Goal: Task Accomplishment & Management: Manage account settings

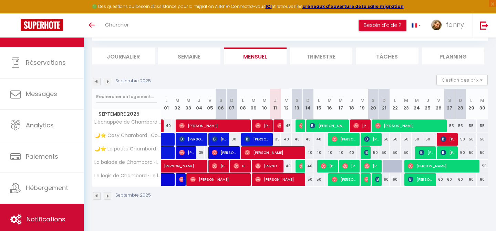
click at [42, 216] on span "Notifications" at bounding box center [46, 219] width 39 height 9
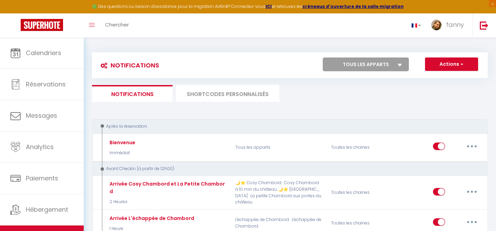
select select
checkbox input "false"
select select
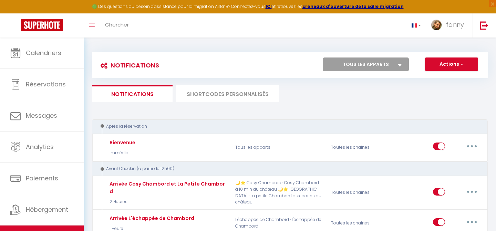
checkbox input "false"
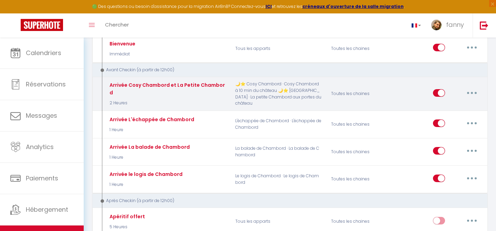
scroll to position [111, 0]
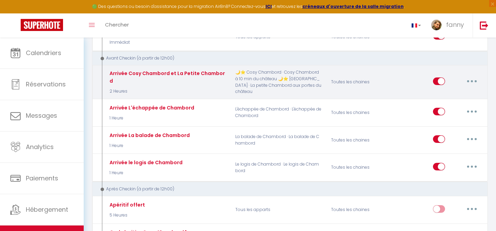
click at [475, 81] on button "button" at bounding box center [471, 81] width 19 height 11
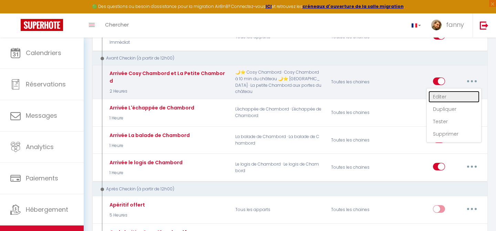
click at [447, 98] on link "Editer" at bounding box center [453, 97] width 51 height 12
type input "Arrivée Cosy Chambord et La Petite Chambord"
select select "2 Heures"
select select "if_booking_is_paid"
checkbox input "true"
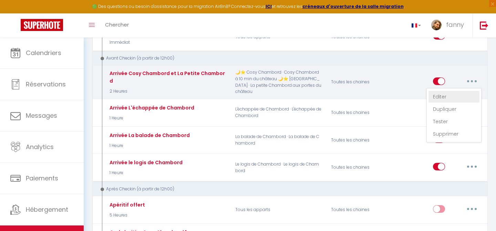
checkbox input "false"
checkbox input "true"
radio input "true"
type input "Votre arrivée à [RENTAL:NAME]"
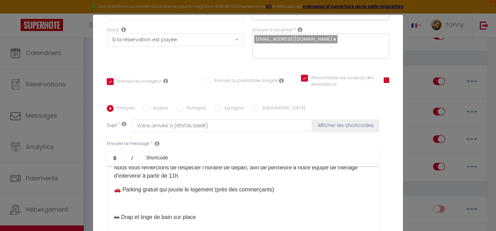
scroll to position [129, 0]
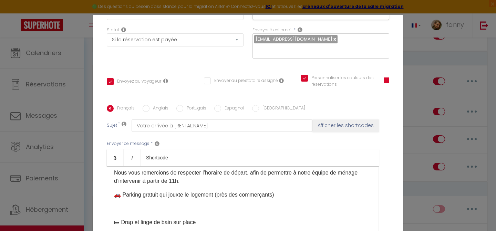
click at [198, 169] on p "Nous vous remercions de respecter l’horaire de départ, afin de permettre à notr…" at bounding box center [243, 177] width 258 height 17
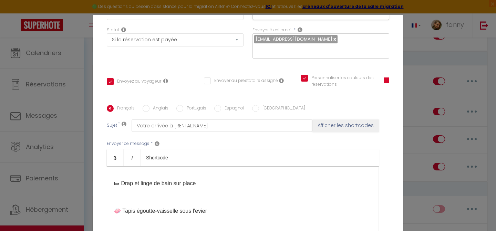
scroll to position [182, 0]
click at [176, 179] on p "🛏 Drap et linge de bain sur place" at bounding box center [243, 183] width 258 height 8
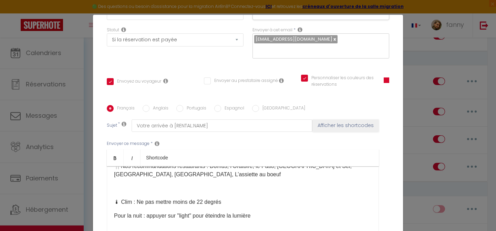
scroll to position [399, 0]
click at [133, 198] on p "🌡 Clim : Ne pas mettre moins de 22 degrés" at bounding box center [243, 202] width 258 height 8
click at [203, 198] on p "🌡 Chauffage : Ne pas mettre moins de 22 degrés" at bounding box center [243, 202] width 258 height 8
click at [213, 198] on p "🌡 Chauffage : Ne pas mettre plus de 22 degrés" at bounding box center [243, 202] width 258 height 8
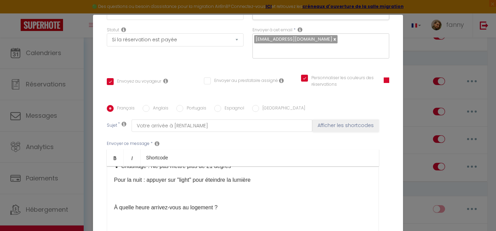
scroll to position [438, 0]
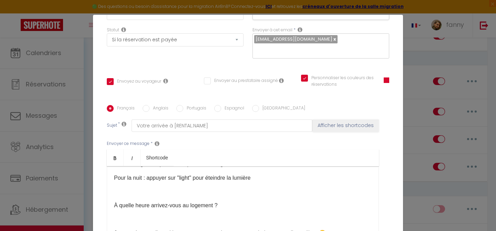
click at [231, 201] on p "À quelle heure arrivez-vous au logement ?" at bounding box center [243, 205] width 258 height 8
click at [269, 174] on p "Pour la nuit : appuyer sur "light" pour éteindre la lumière" at bounding box center [243, 178] width 258 height 8
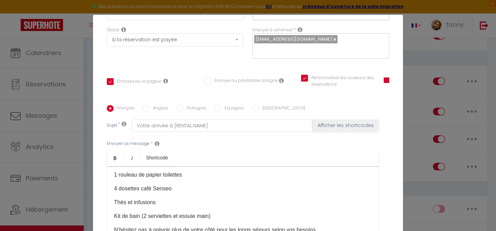
scroll to position [469, 0]
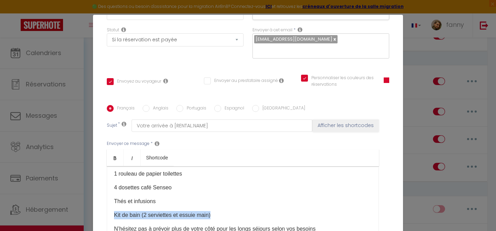
drag, startPoint x: 215, startPoint y: 198, endPoint x: 102, endPoint y: 200, distance: 113.3
click at [102, 200] on div "Titre * Arrivée Cosy Chambord et La Petite Chambord Pour cet hébergement Sélect…" at bounding box center [248, 104] width 310 height 329
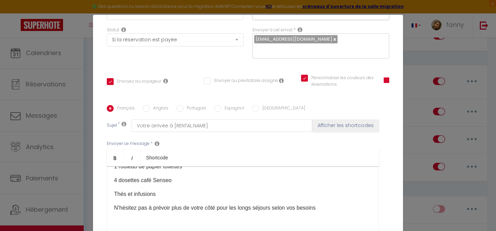
scroll to position [477, 0]
click at [323, 203] on p "N’hésitez pas à prévoir plus de votre côté pour les longs séjours selon vos bes…" at bounding box center [243, 207] width 258 height 8
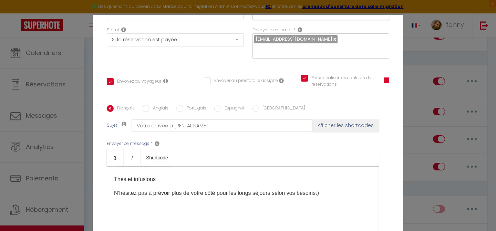
scroll to position [497, 0]
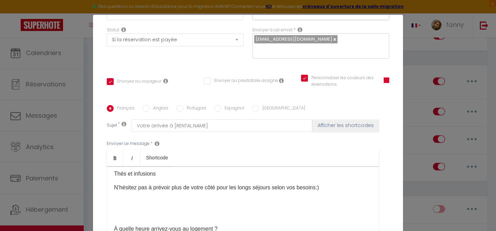
click at [167, 211] on p "​" at bounding box center [243, 215] width 258 height 8
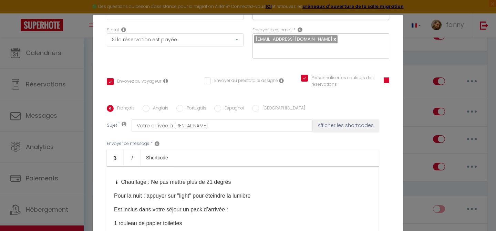
scroll to position [418, 0]
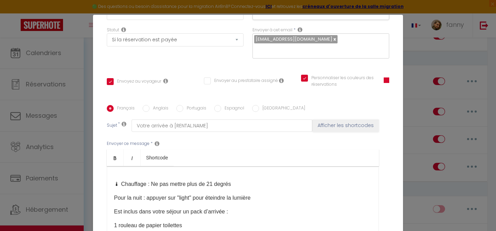
click at [260, 194] on p "Pour la nuit : appuyer sur "light" pour éteindre la lumière" at bounding box center [243, 198] width 258 height 8
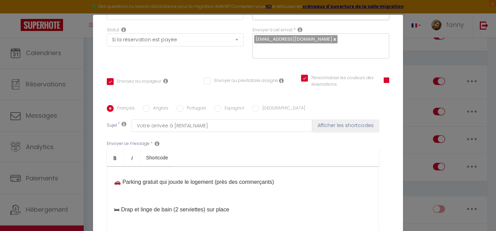
scroll to position [153, 0]
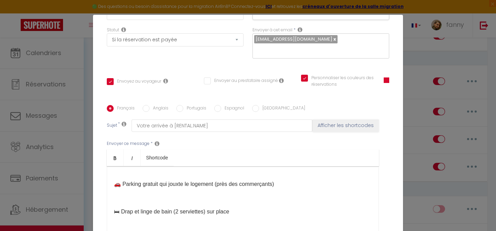
click at [135, 208] on p "🛏 Drap et linge de bain (2 serviettes) sur place" at bounding box center [243, 212] width 258 height 8
drag, startPoint x: 234, startPoint y: 203, endPoint x: 201, endPoint y: 203, distance: 32.4
click at [201, 208] on p "🛏 Le lit sera fait et linge de bain (2 serviettes) sur place" at bounding box center [243, 212] width 258 height 8
copy p "2 serviettes)"
click at [254, 207] on div "​Bonjour [GUEST:FIRST_NAME],​ Voici les informations pour votre séjour à [RENTA…" at bounding box center [243, 200] width 272 height 69
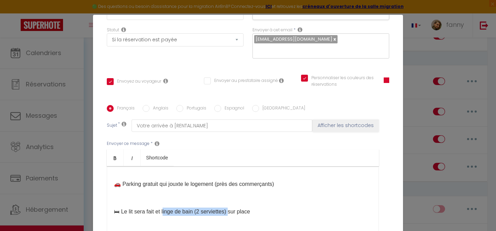
drag, startPoint x: 234, startPoint y: 202, endPoint x: 168, endPoint y: 201, distance: 66.1
click at [168, 208] on p "🛏 Le lit sera fait et linge de bain (2 serviettes) sur place" at bounding box center [243, 212] width 258 height 8
copy p "[PERSON_NAME] (2 serviettes)"
click at [267, 208] on p "🛏 Le lit sera fait et linge de bain (2 serviettes) sur place" at bounding box center [243, 212] width 258 height 8
drag, startPoint x: 267, startPoint y: 202, endPoint x: 161, endPoint y: 203, distance: 106.0
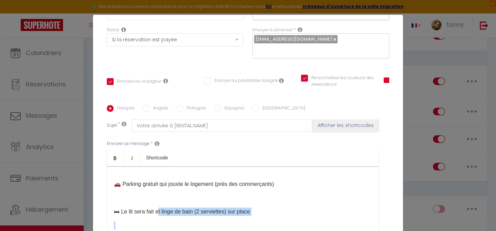
click at [161, 208] on p "🛏 Le lit sera fait et linge de bain (2 serviettes) sur place" at bounding box center [243, 212] width 258 height 8
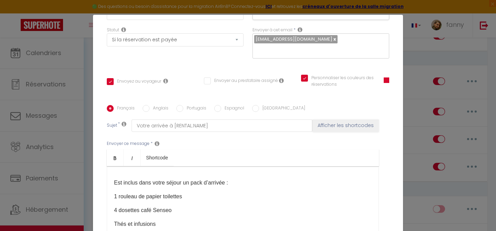
scroll to position [462, 0]
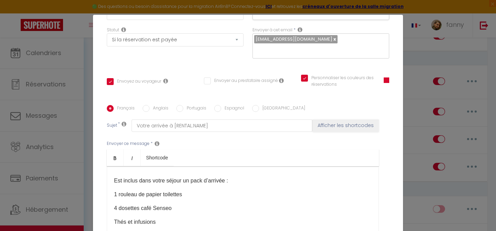
click at [235, 177] on p "Est inclus dans votre séjour un pack d’arrivée :" at bounding box center [243, 181] width 258 height 8
drag, startPoint x: 123, startPoint y: 178, endPoint x: 110, endPoint y: 178, distance: 13.1
click at [111, 178] on div "​Bonjour [GUEST:FIRST_NAME],​ Voici les informations pour votre séjour à [RENTA…" at bounding box center [243, 200] width 272 height 69
click at [172, 190] on p "Kit de bain (2 serviettes) ​" at bounding box center [243, 194] width 258 height 8
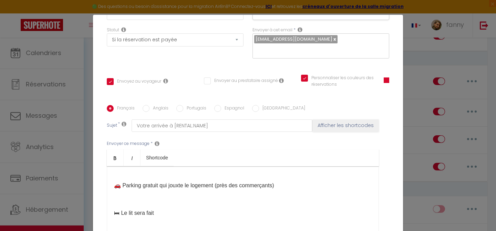
scroll to position [151, 0]
drag, startPoint x: 166, startPoint y: 205, endPoint x: 102, endPoint y: 205, distance: 64.0
click at [102, 205] on div "Titre * Arrivée Cosy Chambord et La Petite Chambord Pour cet hébergement Sélect…" at bounding box center [248, 104] width 310 height 329
copy p "🛏 Le lit sera fait"
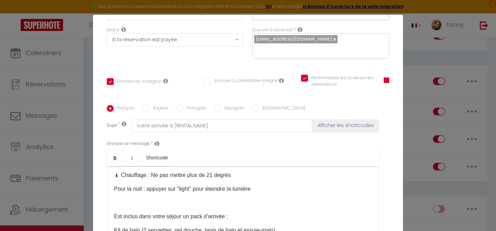
scroll to position [398, 0]
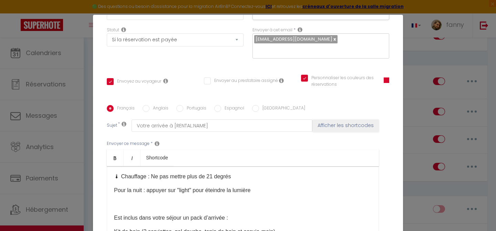
click at [255, 200] on p at bounding box center [243, 204] width 258 height 8
click at [274, 186] on p "Pour la nuit : appuyer sur "light" pour éteindre la lumière" at bounding box center [243, 190] width 258 height 8
click at [172, 214] on p "🛏 Le lit sera fait ​" at bounding box center [243, 218] width 258 height 8
click at [131, 200] on p at bounding box center [243, 204] width 258 height 8
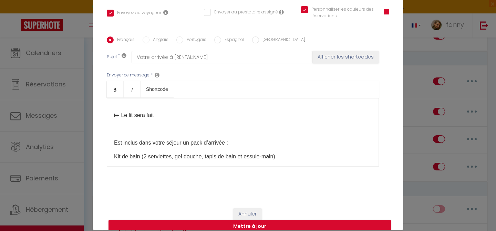
scroll to position [436, 0]
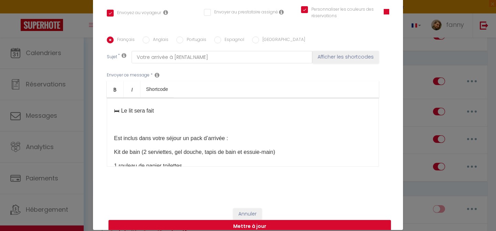
drag, startPoint x: 329, startPoint y: 152, endPoint x: 113, endPoint y: 123, distance: 218.1
click at [113, 123] on div "​Bonjour [GUEST:FIRST_NAME],​ Voici les informations pour votre séjour à [RENTA…" at bounding box center [243, 132] width 272 height 69
copy div "Est inclus dans votre séjour un pack d’arrivée : Kit de bain (2 serviettes, gel…"
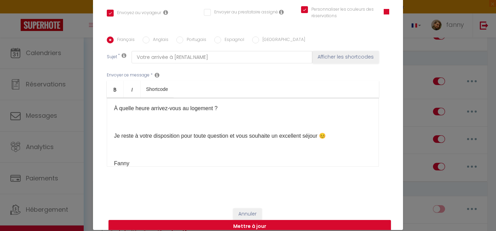
scroll to position [567, 0]
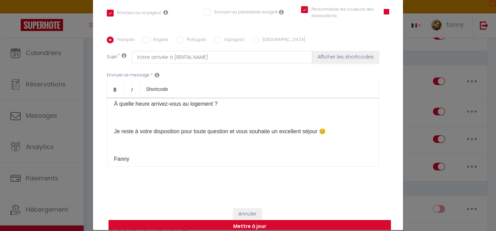
click at [252, 220] on button "Mettre à jour" at bounding box center [249, 226] width 282 height 13
checkbox input "true"
checkbox input "false"
checkbox input "true"
select select "1"
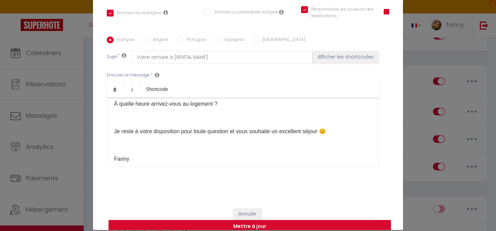
select select
checkbox input "false"
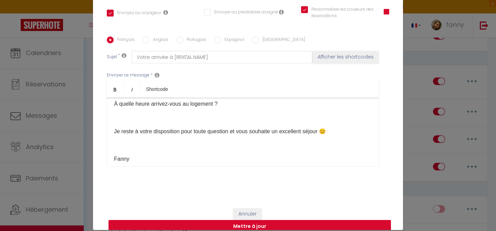
radio input "false"
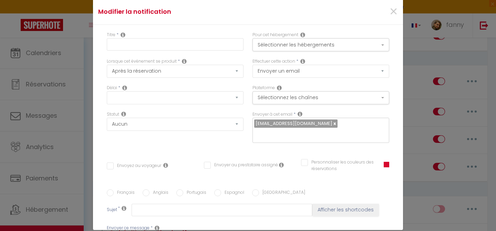
scroll to position [0, 0]
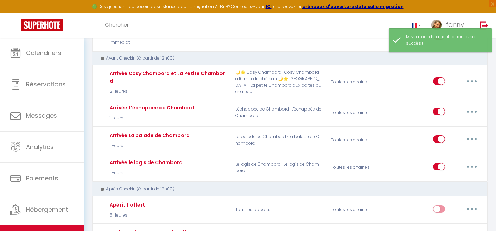
select select
checkbox input "false"
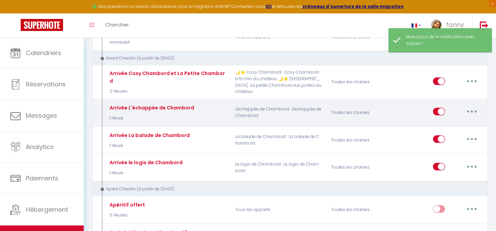
click at [473, 111] on button "button" at bounding box center [471, 111] width 19 height 11
click at [441, 124] on link "Editer" at bounding box center [453, 128] width 51 height 12
type input "Arrivée L'échappée de Chambord"
select select "1 Heure"
select select "if_booking_is_paid"
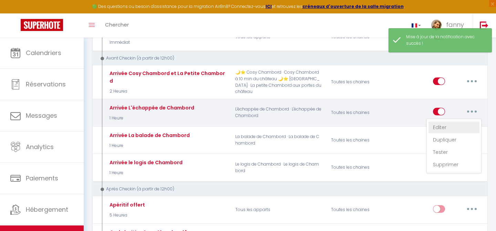
checkbox input "true"
checkbox input "false"
radio input "true"
type input "Votre arrivée à [RENTAL:NAME]"
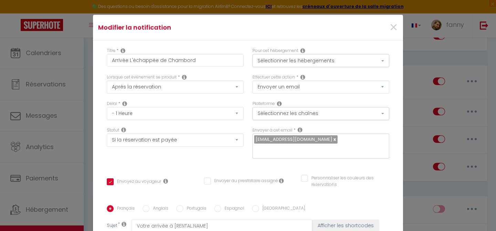
scroll to position [332, 0]
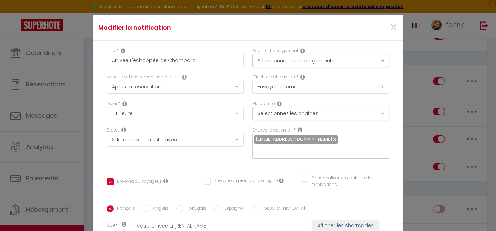
drag, startPoint x: 206, startPoint y: 136, endPoint x: 103, endPoint y: 138, distance: 102.6
click at [103, 138] on div "Titre * Arrivée L'échappée de Chambord Pour cet hébergement Sélectionner les hé…" at bounding box center [248, 205] width 310 height 329
copy span "🛏 Draps et linge de bain sur place"
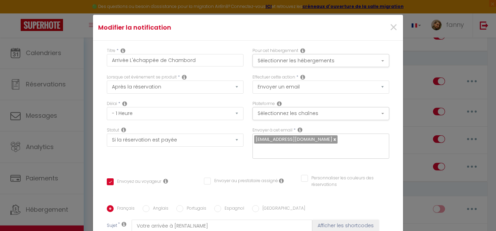
drag, startPoint x: 172, startPoint y: 109, endPoint x: 126, endPoint y: 109, distance: 46.5
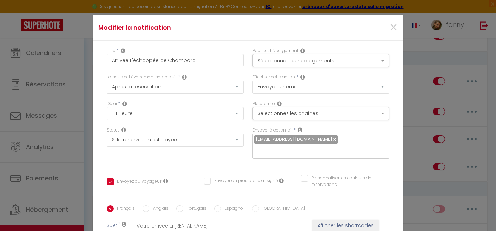
drag, startPoint x: 114, startPoint y: 119, endPoint x: 322, endPoint y: 144, distance: 209.0
copy div "Est inclus dans votre séjour un pack d’arrivée : Kit de bain (2 serviettes, gel…"
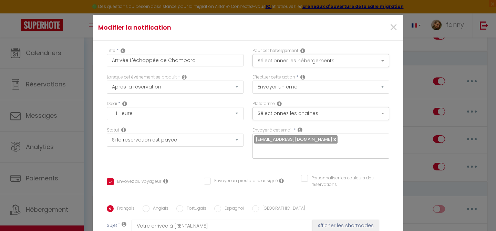
scroll to position [367, 0]
checkbox input "true"
checkbox input "false"
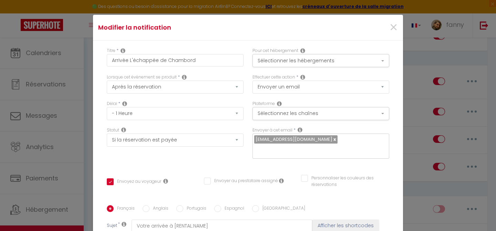
scroll to position [30, 0]
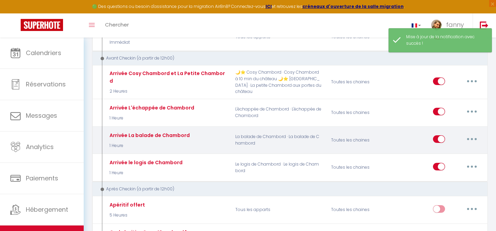
select select
checkbox input "false"
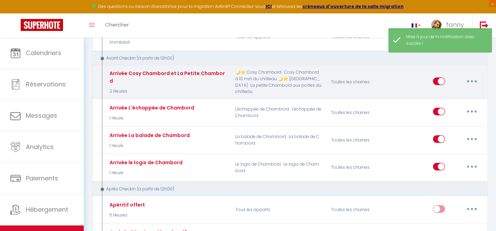
click at [472, 83] on button "button" at bounding box center [471, 81] width 19 height 11
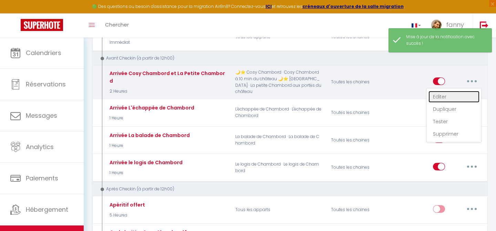
click at [456, 96] on link "Editer" at bounding box center [453, 97] width 51 height 12
type input "Arrivée Cosy Chambord et La Petite Chambord"
select select "2 Heures"
select select "if_booking_is_paid"
checkbox input "true"
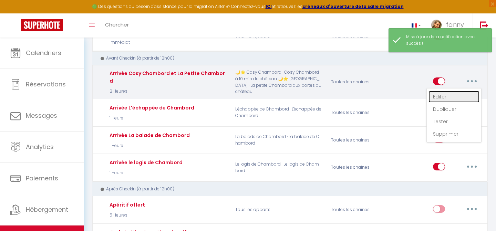
checkbox input "false"
checkbox input "true"
radio input "true"
type input "Votre arrivée à [RENTAL:NAME]"
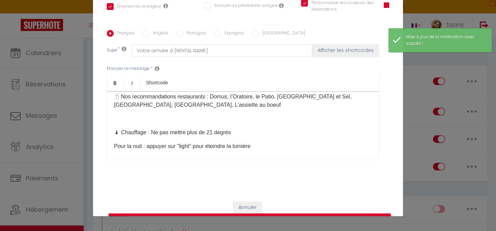
click at [213, 128] on p "🌡 Chauffage : Ne pas mettre plus de 21 degrés" at bounding box center [243, 132] width 258 height 8
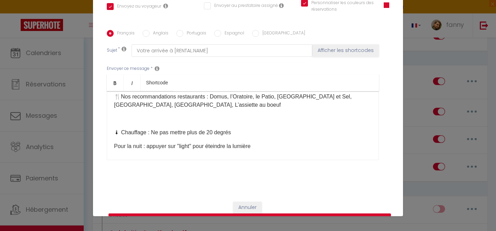
scroll to position [153, 0]
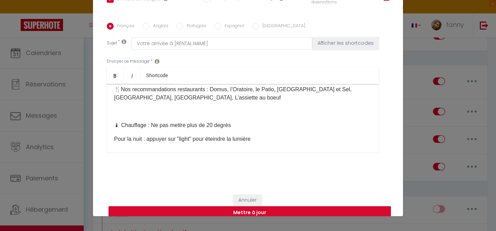
click at [229, 206] on button "Mettre à jour" at bounding box center [249, 212] width 282 height 13
checkbox input "true"
checkbox input "false"
checkbox input "true"
select select "1"
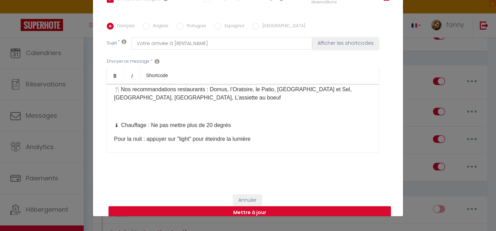
select select
checkbox input "false"
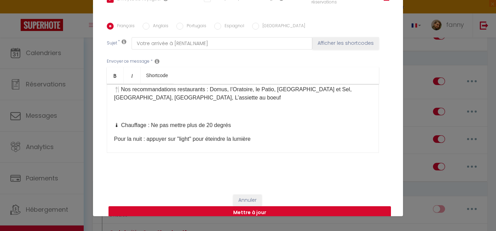
radio input "false"
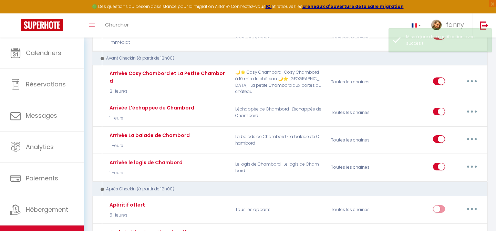
scroll to position [0, 0]
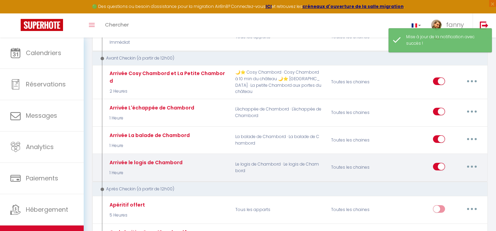
select select
checkbox input "false"
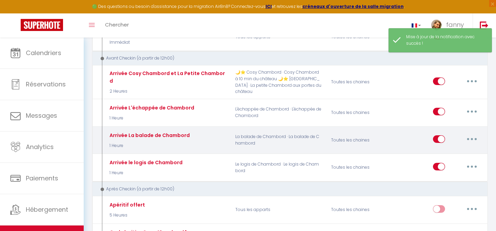
click at [469, 139] on button "button" at bounding box center [471, 139] width 19 height 11
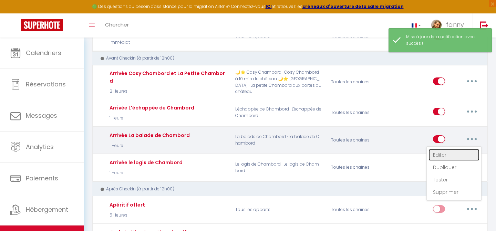
click at [449, 154] on link "Editer" at bounding box center [453, 155] width 51 height 12
type input "Arrivée La balade de Chambord"
select select "1 Heure"
select select "if_booking_is_paid"
checkbox input "true"
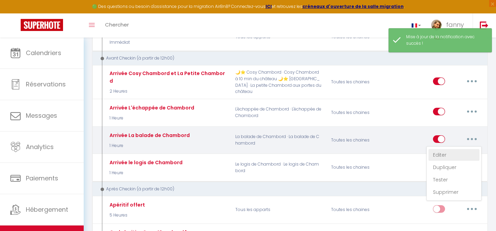
checkbox input "false"
checkbox input "true"
radio input "true"
type input "Votre arrivée à [RENTAL:NAME]"
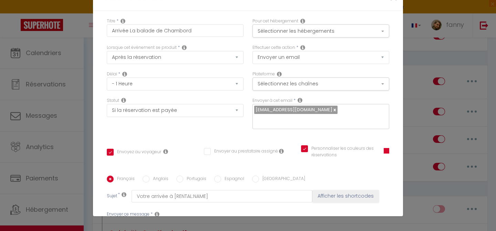
scroll to position [316, 0]
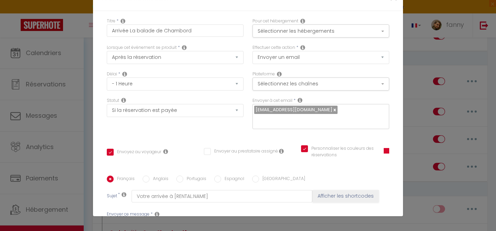
scroll to position [165, 0]
drag, startPoint x: 212, startPoint y: 125, endPoint x: 109, endPoint y: 123, distance: 102.6
copy span "🛏 Draps et linge de bain sur place"
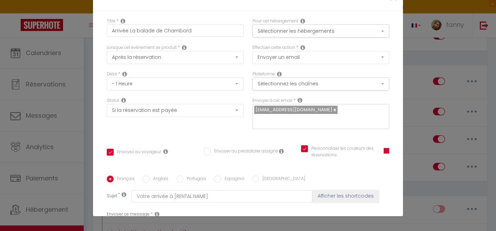
drag, startPoint x: 124, startPoint y: 105, endPoint x: 201, endPoint y: 105, distance: 77.1
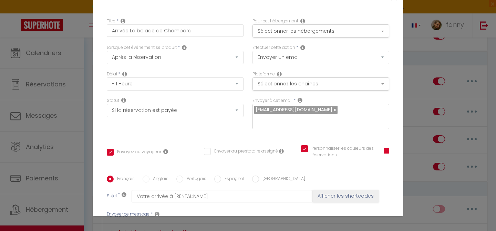
scroll to position [423, 0]
checkbox input "true"
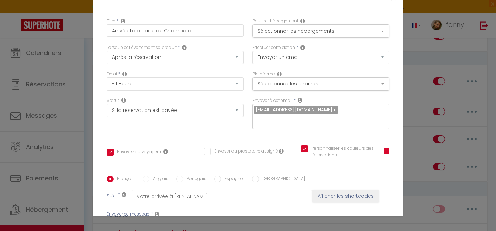
checkbox input "false"
checkbox input "true"
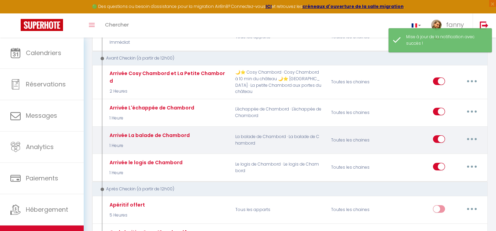
select select
checkbox input "false"
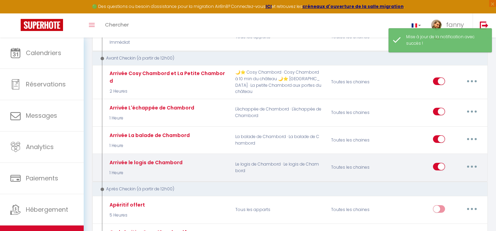
click at [471, 167] on icon "button" at bounding box center [472, 167] width 2 height 2
click at [445, 180] on link "Editer" at bounding box center [453, 182] width 51 height 12
type input "Arrivée le logis de Chambord"
select select "1 Heure"
select select "if_booking_is_paid"
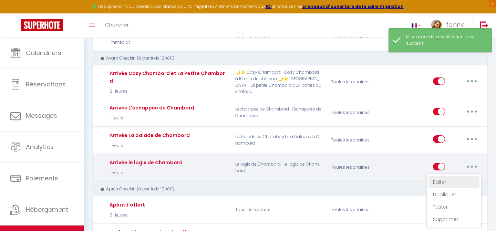
checkbox input "true"
checkbox input "false"
radio input "true"
type input "Votre arrivée à [RENTAL:NAME]"
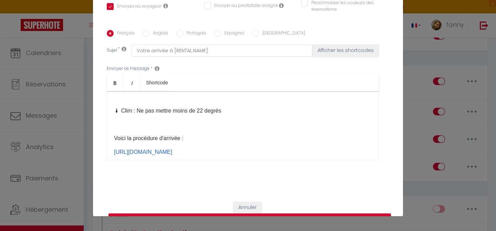
scroll to position [332, 0]
click at [134, 108] on p "🌡 Clim : Ne pas mettre moins de 22 degrés​​" at bounding box center [243, 112] width 258 height 8
click at [218, 108] on p "🌡 Chauffage : Ne pas mettre moins de 22 degrés​​" at bounding box center [243, 112] width 258 height 8
click at [204, 108] on p "🌡 Chauffage : Ne pas mettre moins de 22 degrés​​" at bounding box center [243, 112] width 258 height 8
click at [214, 108] on p "🌡 Chauffage : Ne pas mettre plus de 22 degrés​​" at bounding box center [243, 112] width 258 height 8
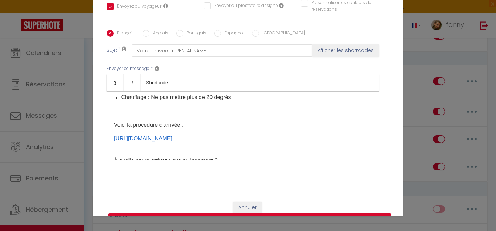
scroll to position [352, 0]
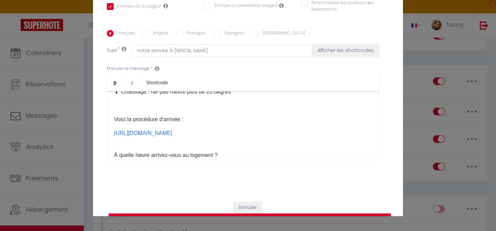
click at [184, 102] on p at bounding box center [243, 106] width 258 height 8
drag, startPoint x: 205, startPoint y: 94, endPoint x: 123, endPoint y: 96, distance: 82.0
click at [123, 102] on p "🛏 Draps et linge de bain sur place ​" at bounding box center [243, 106] width 258 height 8
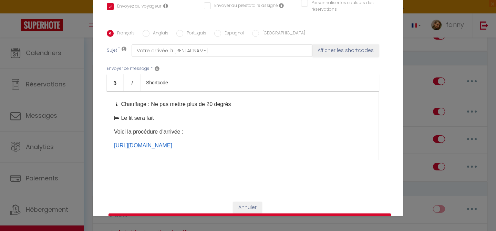
scroll to position [338, 0]
click at [247, 102] on p "🌡 Chauffage : Ne pas mettre plus de 20 degrés​​" at bounding box center [243, 106] width 258 height 8
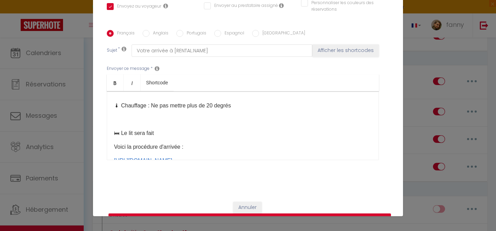
click at [188, 129] on p "🛏 Le lit sera fait ​" at bounding box center [243, 133] width 258 height 8
click at [143, 115] on p at bounding box center [243, 119] width 258 height 8
click at [153, 143] on p "​" at bounding box center [243, 147] width 258 height 8
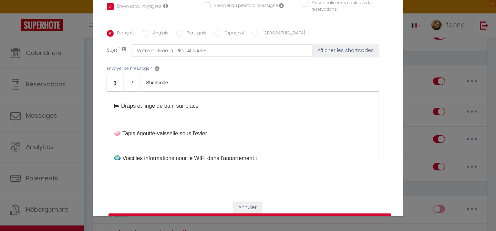
scroll to position [168, 0]
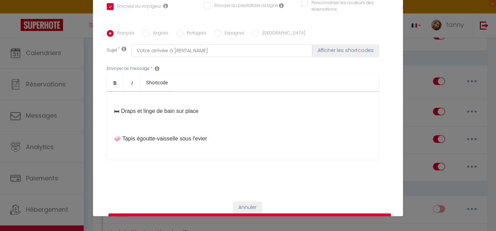
drag, startPoint x: 181, startPoint y: 99, endPoint x: 124, endPoint y: 96, distance: 57.2
click at [124, 96] on p "Ne pas vous garer sur le trottoir coté rue devant le logement 🛏 Draps et linge …" at bounding box center [243, 98] width 258 height 33
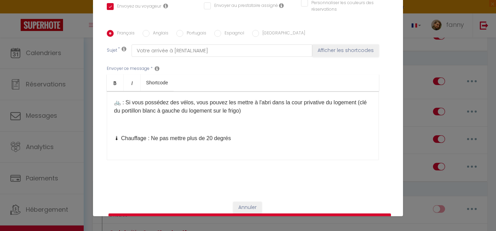
scroll to position [286, 0]
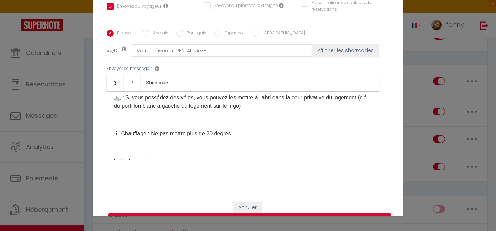
click at [257, 213] on button "Mettre à jour" at bounding box center [249, 219] width 282 height 13
checkbox input "true"
checkbox input "false"
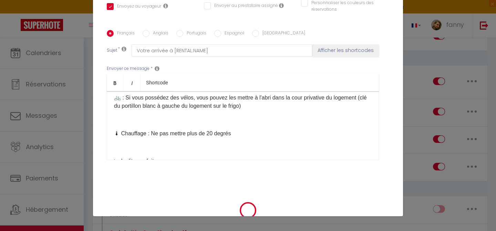
select select "1"
select select
checkbox input "false"
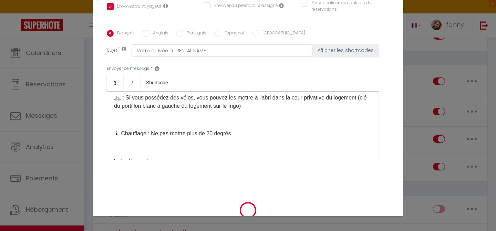
checkbox input "false"
radio input "false"
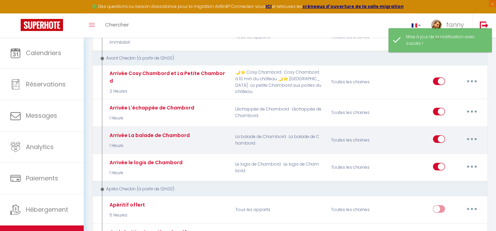
select select
checkbox input "false"
click at [469, 137] on button "button" at bounding box center [471, 139] width 19 height 11
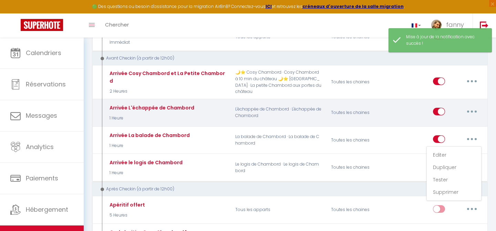
click at [468, 106] on button "button" at bounding box center [471, 111] width 19 height 11
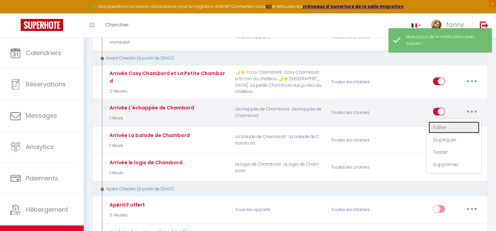
click at [461, 125] on link "Editer" at bounding box center [453, 128] width 51 height 12
type input "Arrivée L'échappée de Chambord"
select select "1 Heure"
select select "if_booking_is_paid"
checkbox input "true"
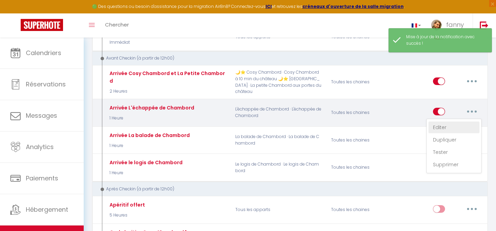
checkbox input "false"
radio input "true"
type input "Votre arrivée à [RENTAL:NAME]"
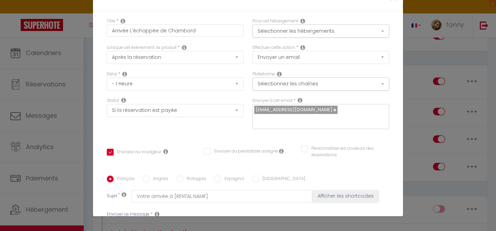
scroll to position [287, 0]
drag, startPoint x: 120, startPoint y: 130, endPoint x: 144, endPoint y: 141, distance: 26.3
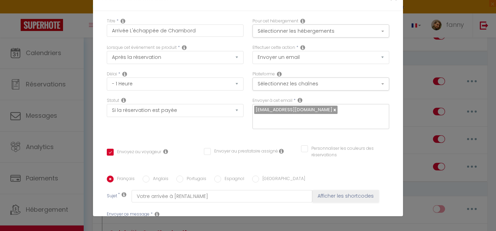
scroll to position [366, 0]
drag, startPoint x: 114, startPoint y: 115, endPoint x: 285, endPoint y: 124, distance: 171.3
copy div "Est inclus dans votre séjour un pack d’arrivée : Kit de bain (2 serviettes, gel…"
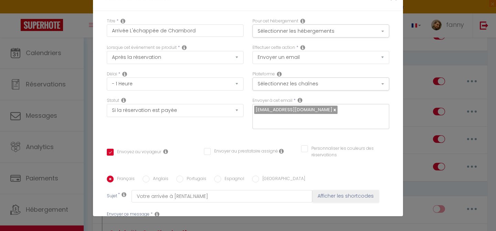
checkbox input "true"
checkbox input "false"
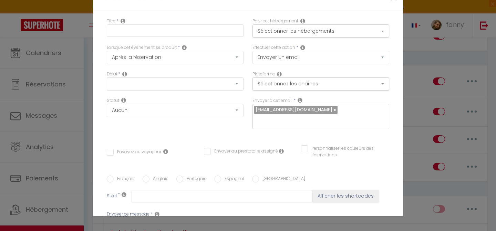
scroll to position [0, 0]
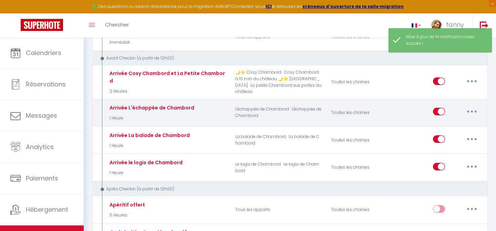
select select
checkbox input "false"
click at [475, 109] on button "button" at bounding box center [471, 111] width 19 height 11
click at [447, 127] on link "Editer" at bounding box center [453, 128] width 51 height 12
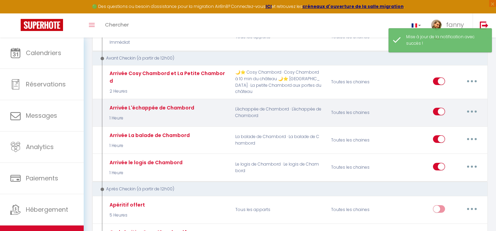
type input "Arrivée L'échappée de Chambord"
select select "1 Heure"
select select "if_booking_is_paid"
checkbox input "true"
checkbox input "false"
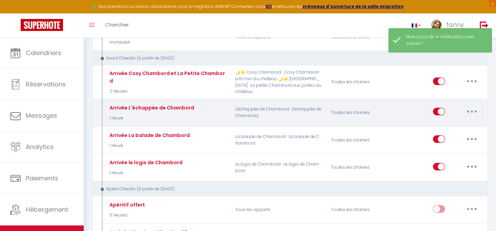
checkbox input "false"
radio input "true"
type input "Votre arrivée à [RENTAL:NAME]"
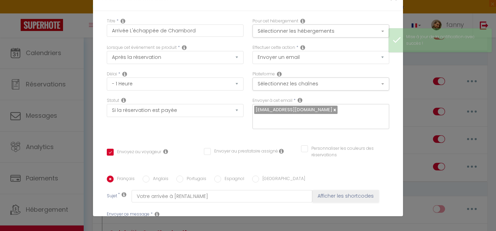
scroll to position [395, 0]
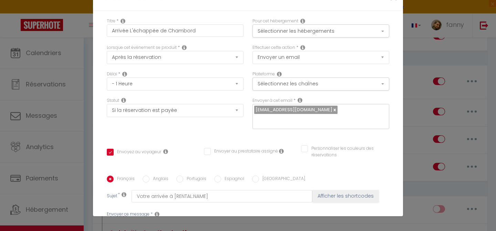
checkbox input "true"
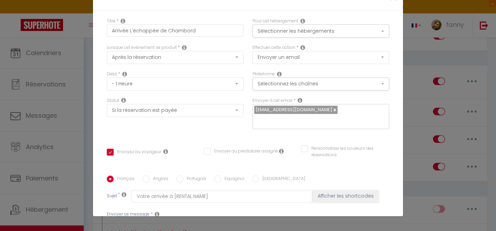
checkbox input "false"
select select "1"
select select
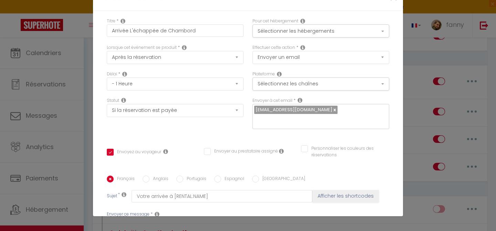
checkbox input "false"
radio input "false"
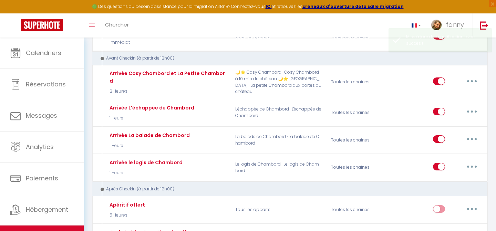
scroll to position [0, 0]
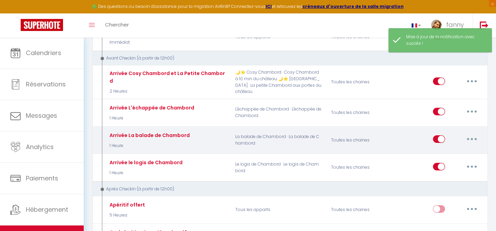
select select
checkbox input "false"
click at [467, 140] on button "button" at bounding box center [471, 139] width 19 height 11
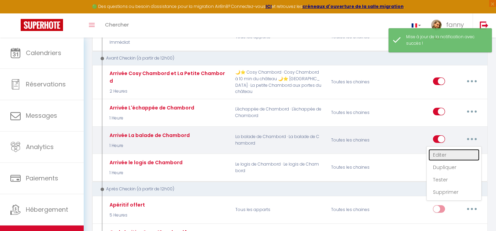
click at [437, 155] on link "Editer" at bounding box center [453, 155] width 51 height 12
type input "Arrivée La balade de Chambord"
select select "1 Heure"
select select "if_booking_is_paid"
checkbox input "true"
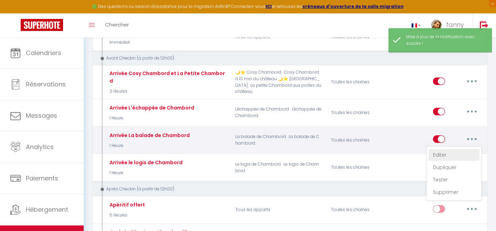
checkbox input "false"
checkbox input "true"
radio input "true"
type input "Votre arrivée à [RENTAL:NAME]"
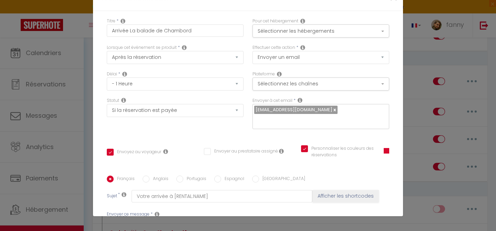
scroll to position [542, 0]
checkbox input "true"
checkbox input "false"
checkbox input "true"
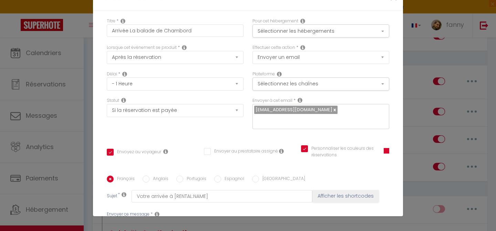
scroll to position [146, 0]
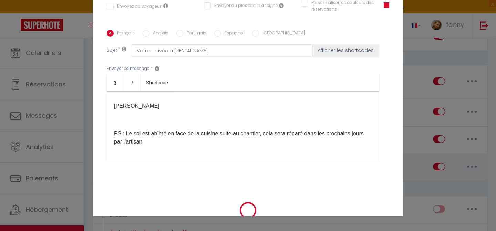
select select "1"
select select
checkbox input "false"
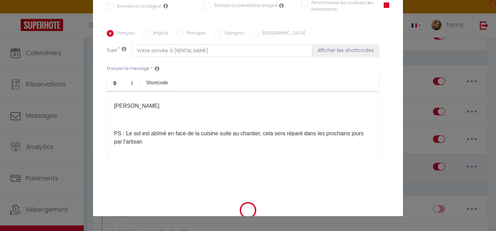
checkbox input "false"
radio input "false"
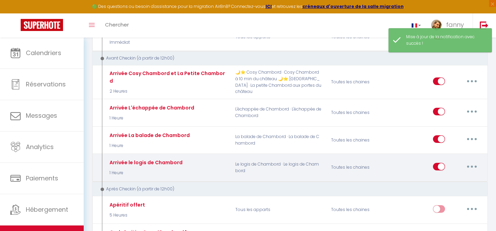
click at [471, 168] on button "button" at bounding box center [471, 166] width 19 height 11
select select
checkbox input "false"
click at [445, 179] on link "Editer" at bounding box center [453, 182] width 51 height 12
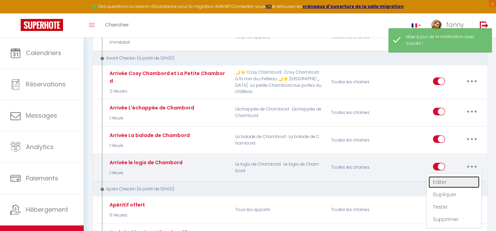
type input "Arrivée le logis de Chambord"
select select "1 Heure"
select select "if_booking_is_paid"
checkbox input "true"
checkbox input "false"
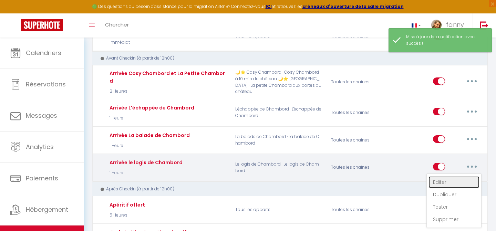
checkbox input "false"
radio input "true"
type input "Votre arrivée à [RENTAL:NAME]"
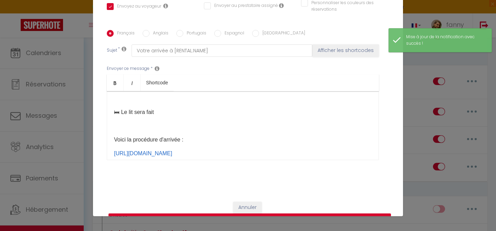
scroll to position [335, 0]
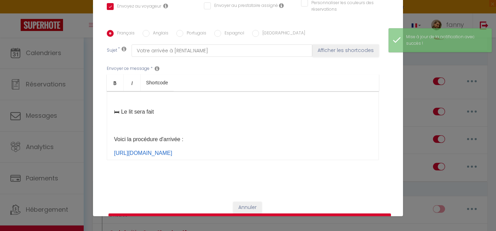
click at [150, 122] on p "​" at bounding box center [243, 126] width 258 height 8
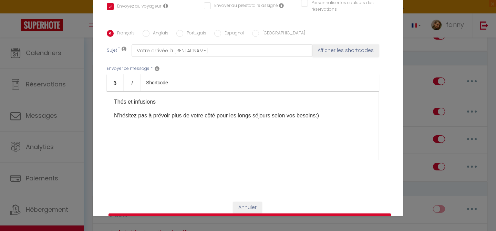
scroll to position [430, 0]
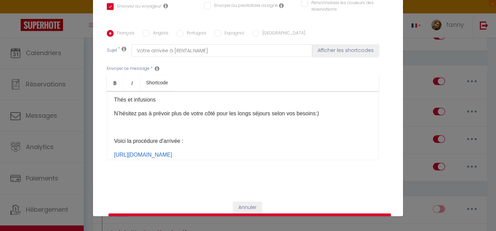
click at [251, 213] on button "Mettre à jour" at bounding box center [249, 219] width 282 height 13
checkbox input "true"
checkbox input "false"
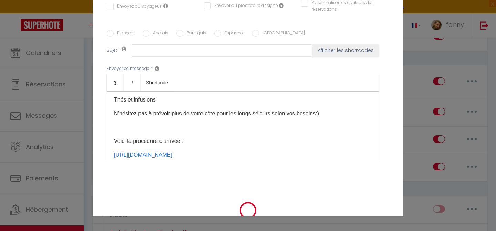
scroll to position [0, 0]
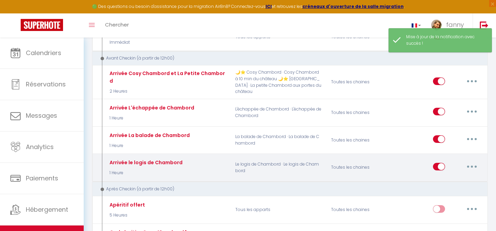
select select
checkbox input "false"
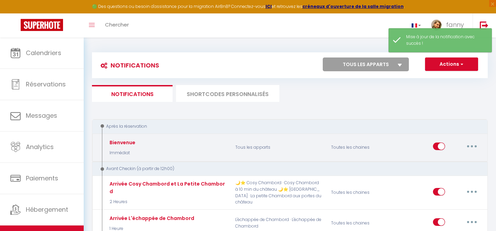
click at [470, 147] on button "button" at bounding box center [471, 146] width 19 height 11
click at [448, 159] on link "Editer" at bounding box center [453, 162] width 51 height 12
type input "Bienvenue"
select select "Immédiat"
select select "if_booking_is_paid"
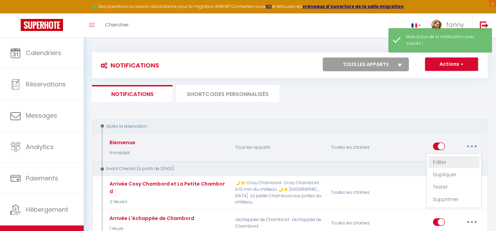
checkbox input "true"
checkbox input "false"
checkbox input "true"
radio input "true"
type input "Bienvenue à [RENTAL:NAME]"
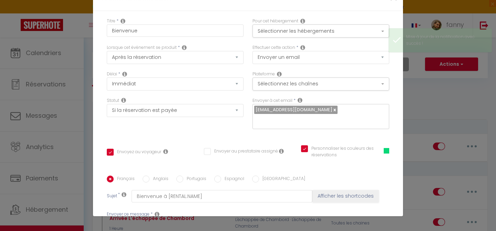
scroll to position [104, 0]
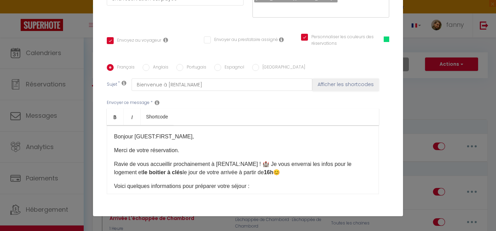
scroll to position [115, 0]
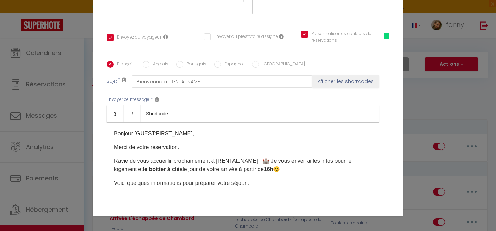
click at [187, 143] on p "Merci de votre réservation." at bounding box center [243, 147] width 258 height 8
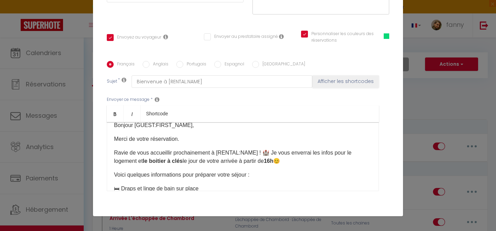
scroll to position [0, 0]
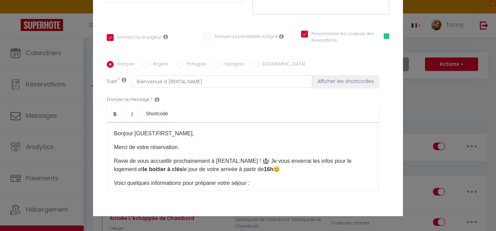
click at [196, 129] on p "Bonjour [GUEST:FIRST_NAME]​," at bounding box center [243, 133] width 258 height 8
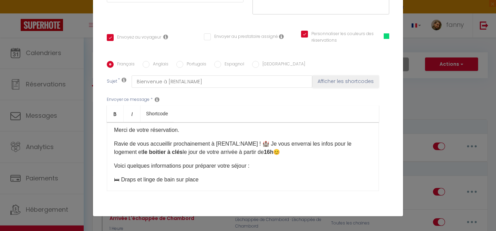
scroll to position [45, 0]
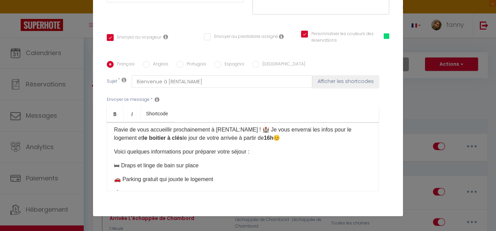
click at [307, 129] on p "Ravie de vous accueillir prochainement à [RENTAL:NAME]​​ ! 🏰 Je vous enverrai l…" at bounding box center [243, 134] width 258 height 17
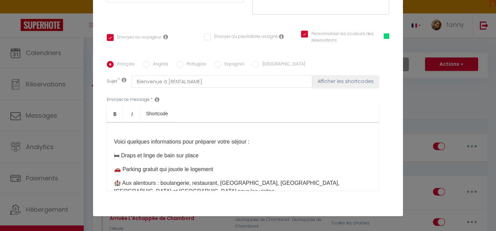
scroll to position [69, 0]
click at [274, 137] on p "Voici quelques informations pour préparer votre séjour :" at bounding box center [243, 141] width 258 height 8
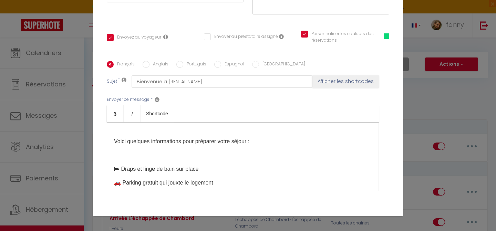
click at [228, 165] on p "🛏 Draps et linge de bain sur place" at bounding box center [243, 169] width 258 height 8
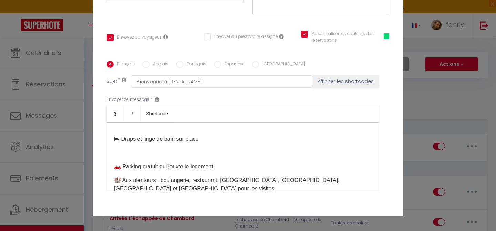
scroll to position [100, 0]
click at [224, 162] on p "🚗 Parking gratuit qui jouxte le logement ​" at bounding box center [243, 166] width 258 height 8
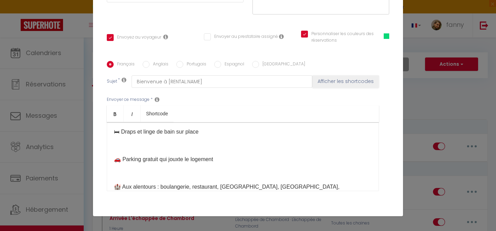
scroll to position [111, 0]
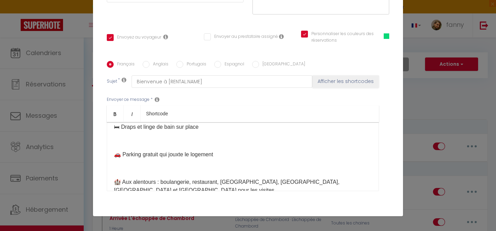
click at [135, 123] on p "🛏 Draps et linge de bain sur place" at bounding box center [243, 127] width 258 height 8
click at [137, 123] on p "🛏 Draps et linge de bain sur place" at bounding box center [243, 127] width 258 height 8
click at [209, 123] on p "🛏 Le lit sera préparé et linge de bain sur place" at bounding box center [243, 127] width 258 height 8
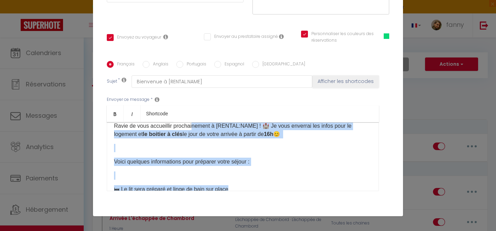
drag, startPoint x: 206, startPoint y: 115, endPoint x: 193, endPoint y: 117, distance: 12.1
click at [193, 122] on div "Bonjour [GUEST:FIRST_NAME]​, Merci de votre réservation. Ravie de vous accueill…" at bounding box center [243, 156] width 272 height 69
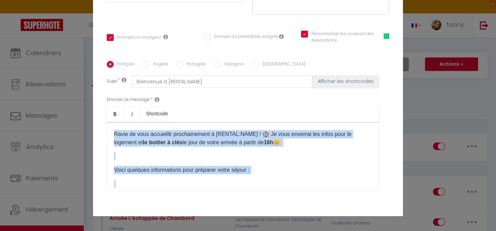
click at [208, 179] on div "Bonjour [GUEST:FIRST_NAME]​, Merci de votre réservation. Ravie de vous accueill…" at bounding box center [243, 156] width 272 height 69
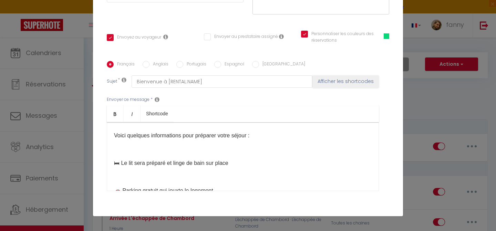
scroll to position [77, 0]
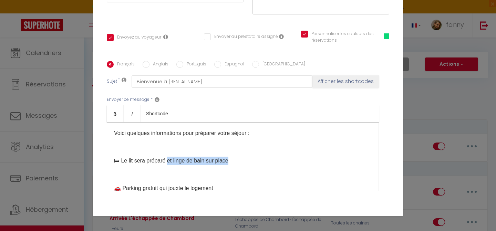
drag, startPoint x: 236, startPoint y: 151, endPoint x: 170, endPoint y: 153, distance: 66.1
click at [170, 157] on p "🛏 Le lit sera préparé et linge de bain sur place" at bounding box center [243, 161] width 258 height 8
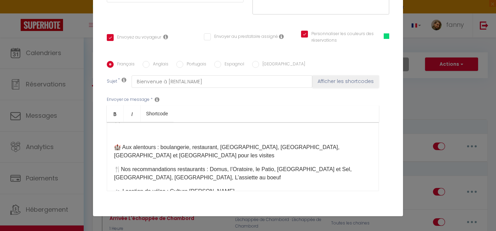
scroll to position [132, 0]
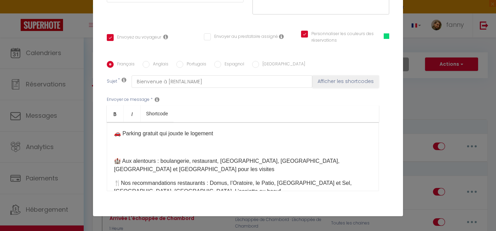
click at [152, 159] on p "🏰 Aux alentours : boulangerie, restaurant, [GEOGRAPHIC_DATA], [GEOGRAPHIC_DATA]…" at bounding box center [243, 165] width 258 height 17
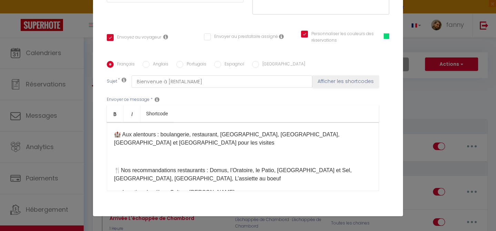
click at [198, 170] on p "🍴Nos recommandations restaurants : Domus, l’Oratoire, le Patio, [GEOGRAPHIC_DAT…" at bounding box center [243, 174] width 258 height 17
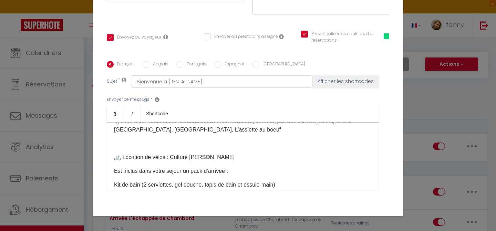
scroll to position [216, 0]
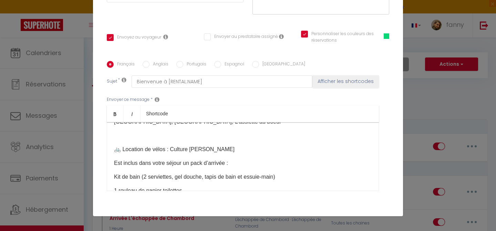
click at [224, 145] on p "🚲 Location de vélos : Culture [PERSON_NAME]" at bounding box center [243, 149] width 258 height 8
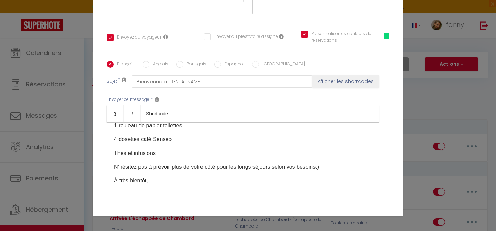
scroll to position [297, 0]
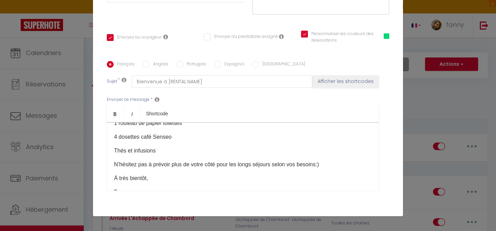
click at [334, 160] on p "N’hésitez pas à prévoir plus de votre côté pour les longs séjours selon vos bes…" at bounding box center [243, 164] width 258 height 8
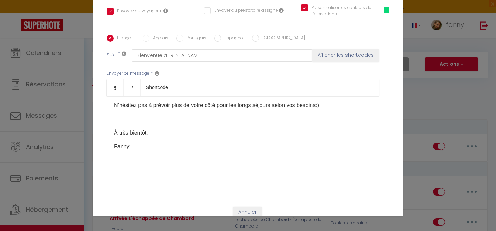
scroll to position [153, 0]
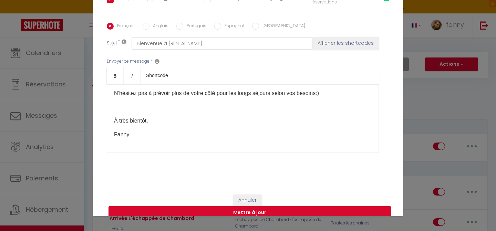
click at [217, 206] on button "Mettre à jour" at bounding box center [249, 212] width 282 height 13
checkbox input "true"
checkbox input "false"
checkbox input "true"
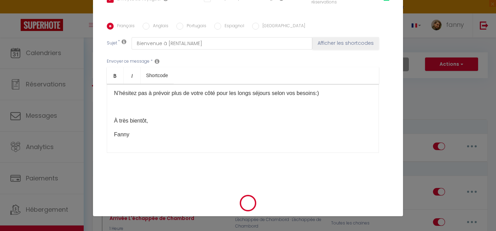
scroll to position [146, 0]
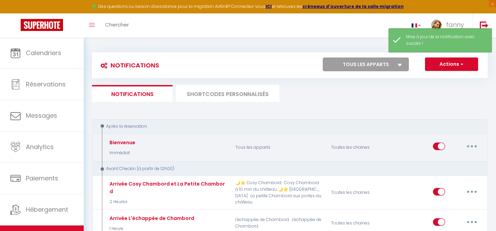
click at [472, 147] on button "button" at bounding box center [471, 146] width 19 height 11
click at [450, 162] on link "Editer" at bounding box center [453, 162] width 51 height 12
type input "Bienvenue"
select select "Immédiat"
select select "if_booking_is_paid"
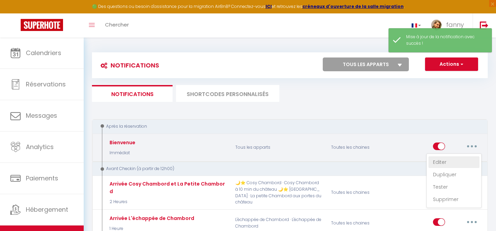
checkbox input "true"
checkbox input "false"
checkbox input "true"
radio input "true"
type input "Bienvenue à [RENTAL:NAME]"
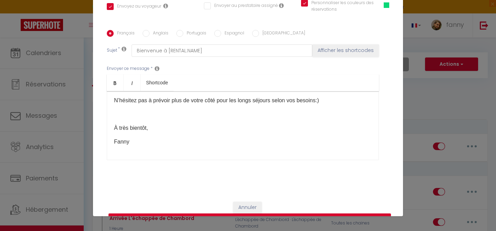
click at [139, 109] on div "Bonjour [GUEST:FIRST_NAME]​, Merci de votre réservation. Ravie de vous accueill…" at bounding box center [243, 125] width 272 height 69
click at [132, 110] on p "​" at bounding box center [243, 114] width 258 height 8
click at [124, 97] on div "Bonjour [GUEST:FIRST_NAME]​, Merci de votre réservation. Ravie de vous accueill…" at bounding box center [243, 125] width 272 height 69
click at [210, 213] on button "Mettre à jour" at bounding box center [249, 219] width 282 height 13
checkbox input "true"
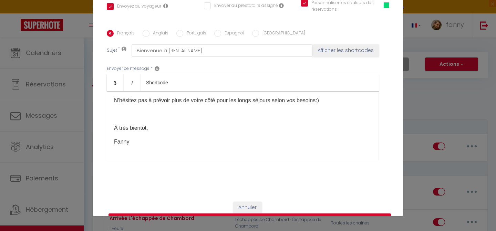
checkbox input "false"
checkbox input "true"
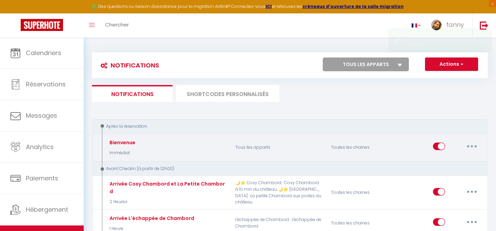
click at [476, 145] on button "button" at bounding box center [471, 146] width 19 height 11
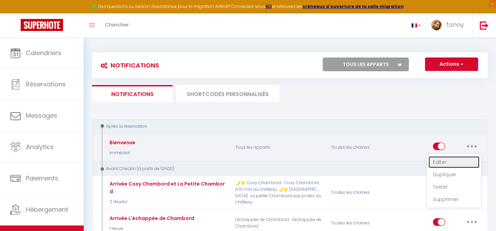
click at [452, 159] on link "Editer" at bounding box center [453, 162] width 51 height 12
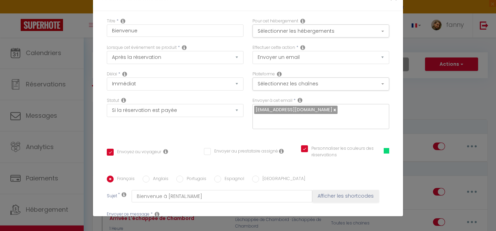
scroll to position [316, 0]
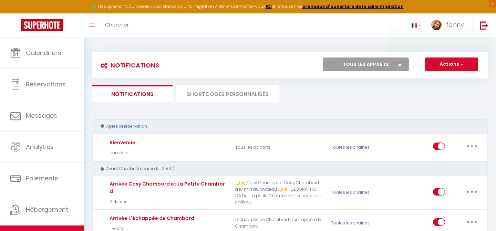
scroll to position [0, 0]
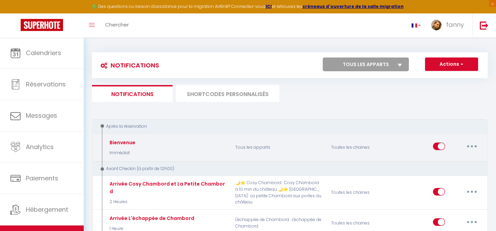
click at [471, 146] on icon "button" at bounding box center [472, 146] width 2 height 2
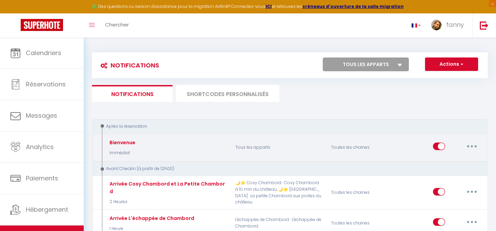
click at [474, 148] on button "button" at bounding box center [471, 146] width 19 height 11
click at [450, 160] on link "Editer" at bounding box center [453, 162] width 51 height 12
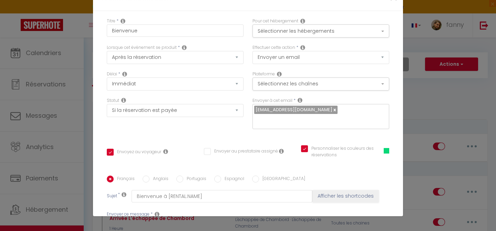
scroll to position [287, 0]
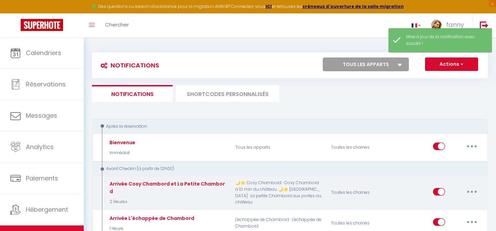
scroll to position [34, 0]
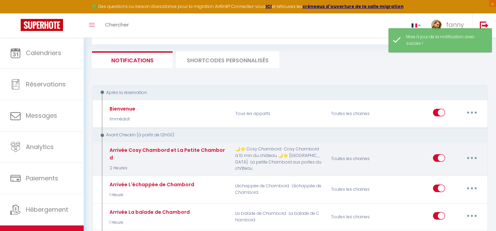
click at [475, 161] on button "button" at bounding box center [471, 158] width 19 height 11
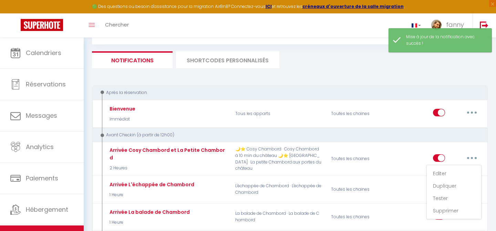
click at [468, 133] on div "Avant Checkin (à partir de 12h00)" at bounding box center [285, 135] width 375 height 7
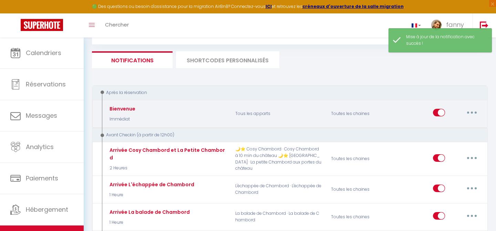
click at [472, 112] on icon "button" at bounding box center [472, 113] width 2 height 2
click at [455, 129] on link "Editer" at bounding box center [453, 129] width 51 height 12
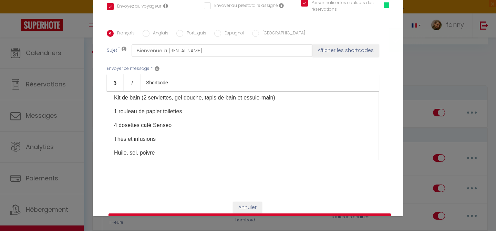
scroll to position [280, 0]
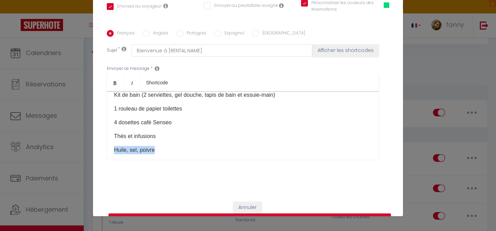
drag, startPoint x: 120, startPoint y: 139, endPoint x: 100, endPoint y: 139, distance: 20.3
click at [100, 139] on div "Titre * Bienvenue Pour cet hébergement Sélectionner les hébergements Tous les a…" at bounding box center [248, 29] width 310 height 329
copy p "​Huile, sel, poivre"
click at [190, 213] on button "Mettre à jour" at bounding box center [249, 219] width 282 height 13
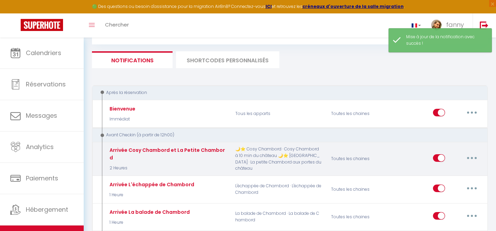
click at [468, 154] on button "button" at bounding box center [471, 158] width 19 height 11
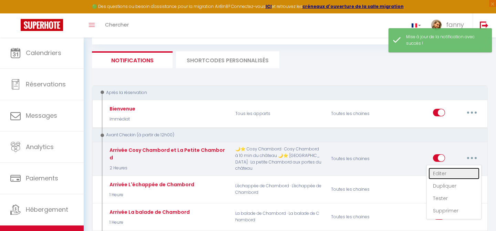
click at [445, 173] on link "Editer" at bounding box center [453, 174] width 51 height 12
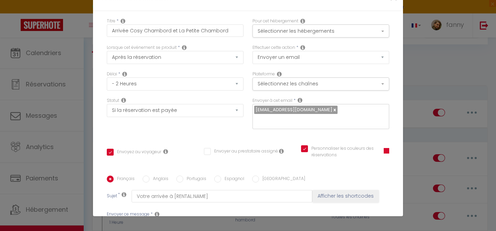
scroll to position [499, 0]
drag, startPoint x: 160, startPoint y: 119, endPoint x: 103, endPoint y: 113, distance: 56.8
click at [103, 113] on div "Titre * Arrivée Cosy Chambord et La Petite Chambord Pour cet hébergement Sélect…" at bounding box center [248, 175] width 310 height 329
click at [115, 226] on icon "Bold" at bounding box center [115, 229] width 6 height 6
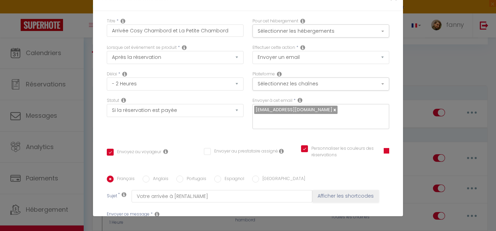
click at [115, 226] on icon "Bold" at bounding box center [115, 229] width 6 height 6
drag, startPoint x: 160, startPoint y: 120, endPoint x: 109, endPoint y: 119, distance: 50.6
click at [113, 226] on icon "Bold" at bounding box center [115, 229] width 6 height 6
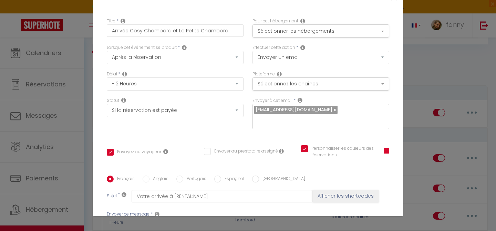
click at [113, 226] on icon "Bold" at bounding box center [115, 229] width 6 height 6
drag, startPoint x: 169, startPoint y: 122, endPoint x: 98, endPoint y: 116, distance: 71.5
click at [98, 116] on div "Titre * Arrivée Cosy Chambord et La Petite Chambord Pour cet hébergement Sélect…" at bounding box center [248, 175] width 310 height 329
drag, startPoint x: 162, startPoint y: 121, endPoint x: 103, endPoint y: 121, distance: 59.6
click at [103, 121] on div "Titre * Arrivée Cosy Chambord et La Petite Chambord Pour cet hébergement Sélect…" at bounding box center [248, 175] width 310 height 329
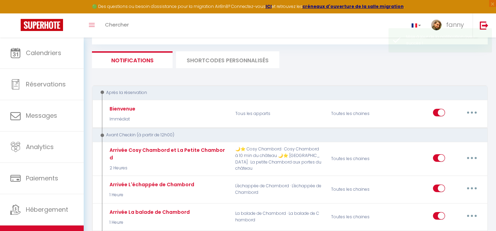
scroll to position [0, 0]
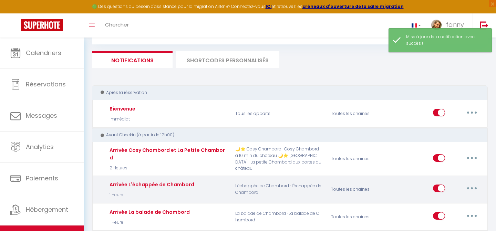
click at [472, 187] on button "button" at bounding box center [471, 188] width 19 height 11
click at [449, 202] on link "Editer" at bounding box center [453, 204] width 51 height 12
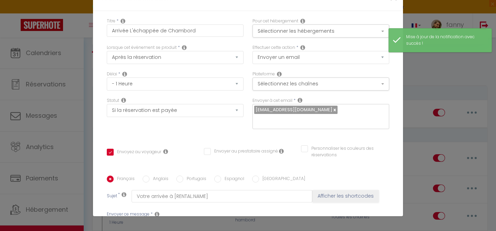
scroll to position [353, 0]
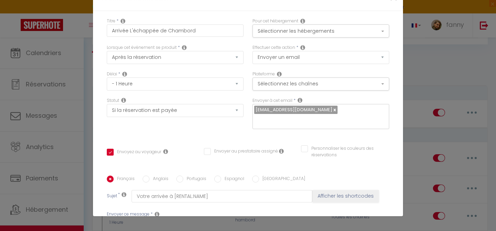
scroll to position [312, 0]
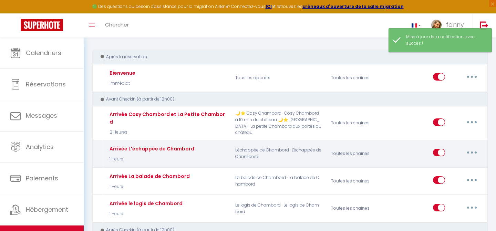
scroll to position [76, 0]
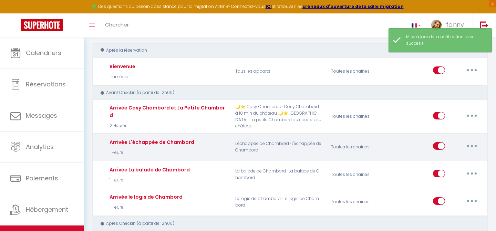
click at [473, 146] on button "button" at bounding box center [471, 145] width 19 height 11
click at [434, 159] on link "Editer" at bounding box center [453, 162] width 51 height 12
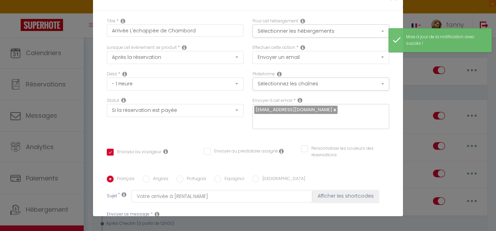
scroll to position [369, 0]
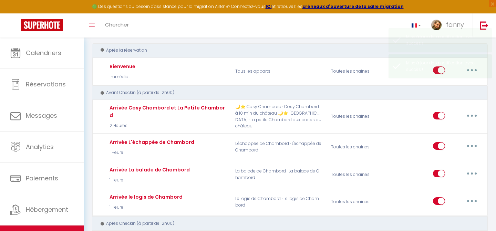
scroll to position [0, 0]
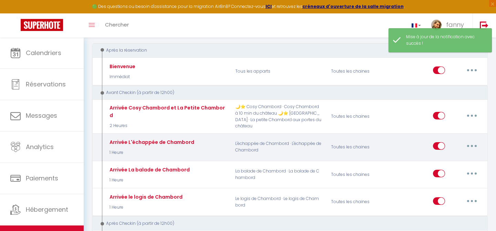
click at [472, 149] on button "button" at bounding box center [471, 145] width 19 height 11
click at [452, 160] on link "Editer" at bounding box center [453, 162] width 51 height 12
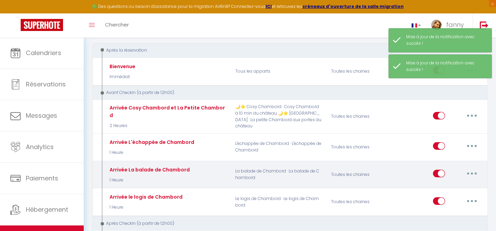
click at [470, 172] on button "button" at bounding box center [471, 173] width 19 height 11
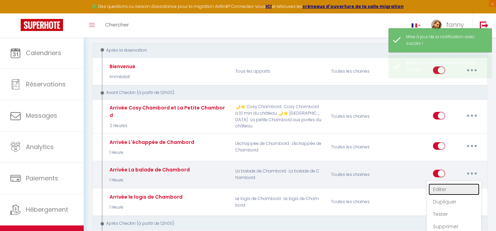
click at [446, 188] on link "Editer" at bounding box center [453, 189] width 51 height 12
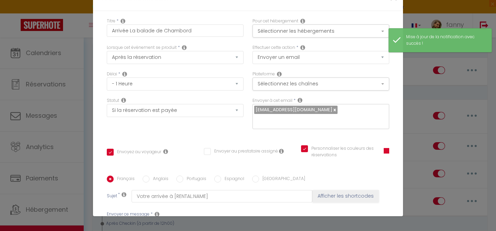
scroll to position [388, 0]
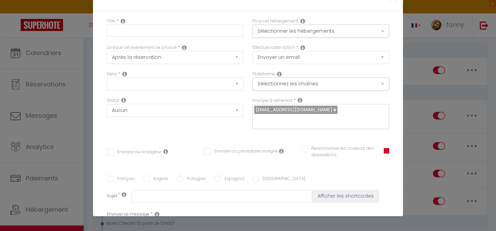
scroll to position [0, 0]
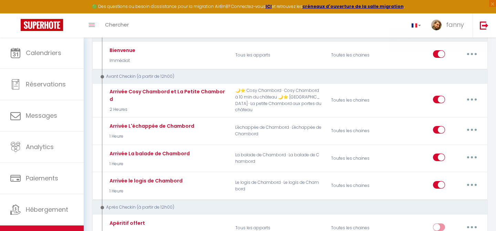
scroll to position [97, 0]
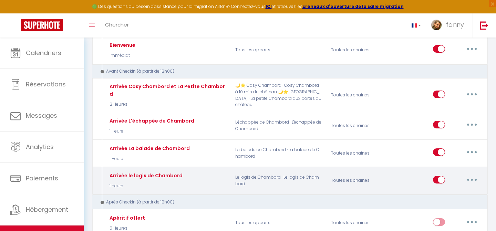
click at [472, 180] on icon "button" at bounding box center [472, 180] width 2 height 2
click at [457, 191] on link "Editer" at bounding box center [453, 195] width 51 height 12
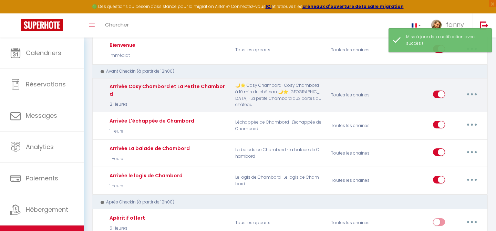
scroll to position [0, 0]
